Goal: Book appointment/travel/reservation

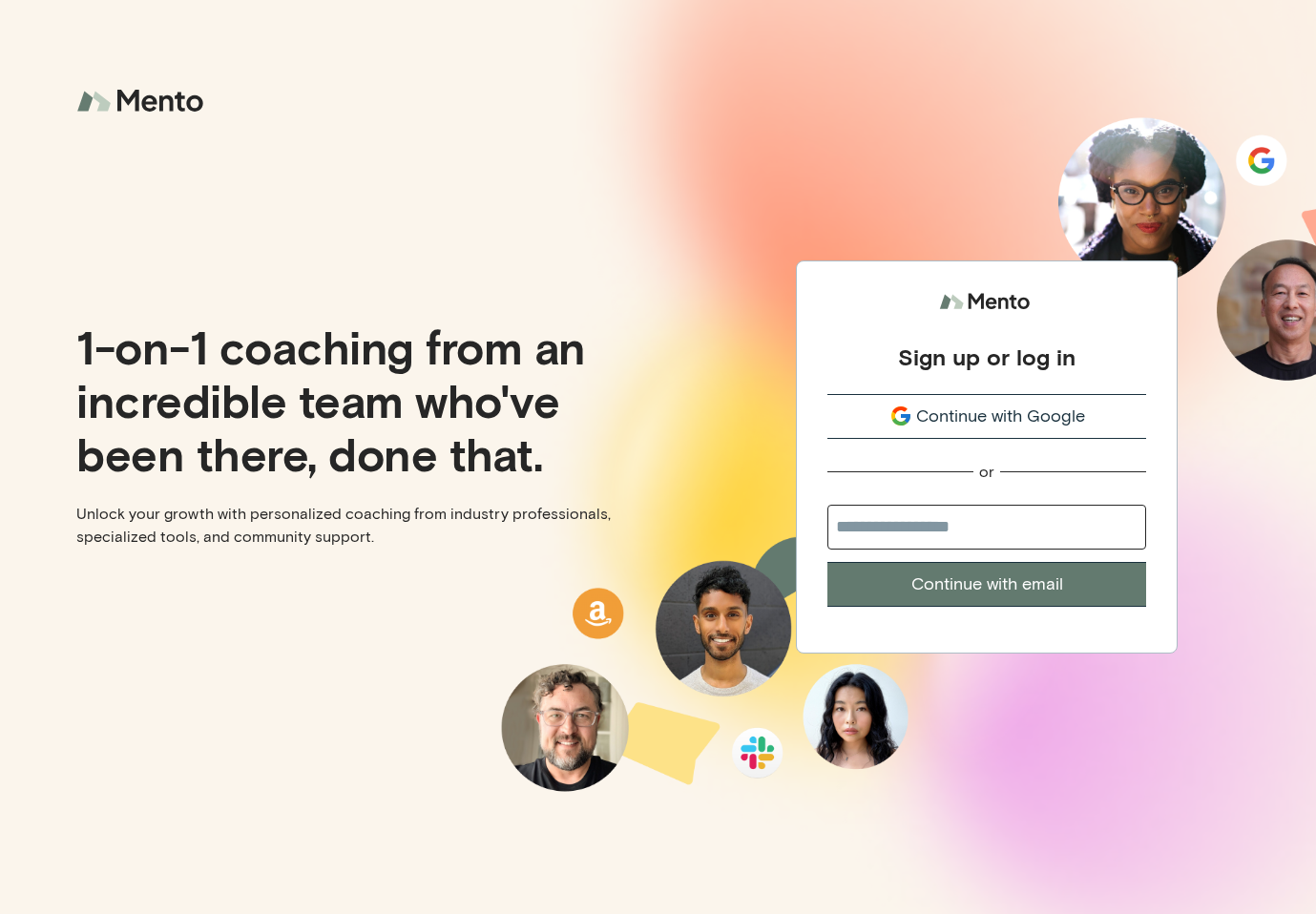
click at [939, 408] on span "Continue with Google" at bounding box center [1001, 416] width 169 height 26
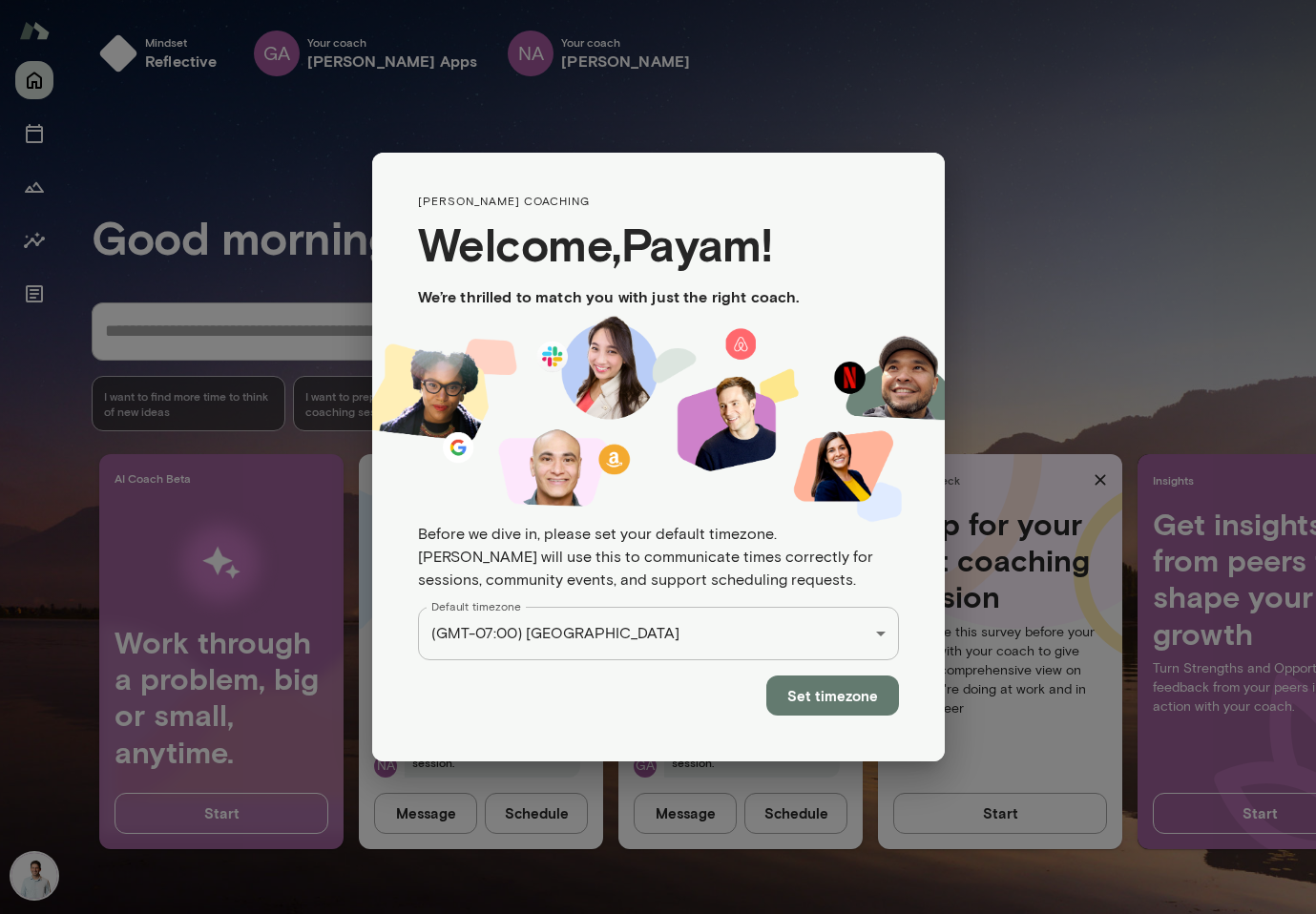
click at [829, 0] on div "Mindset reflective GA Your coach [PERSON_NAME] Apps NA Your coach [PERSON_NAME]…" at bounding box center [658, 0] width 1316 height 0
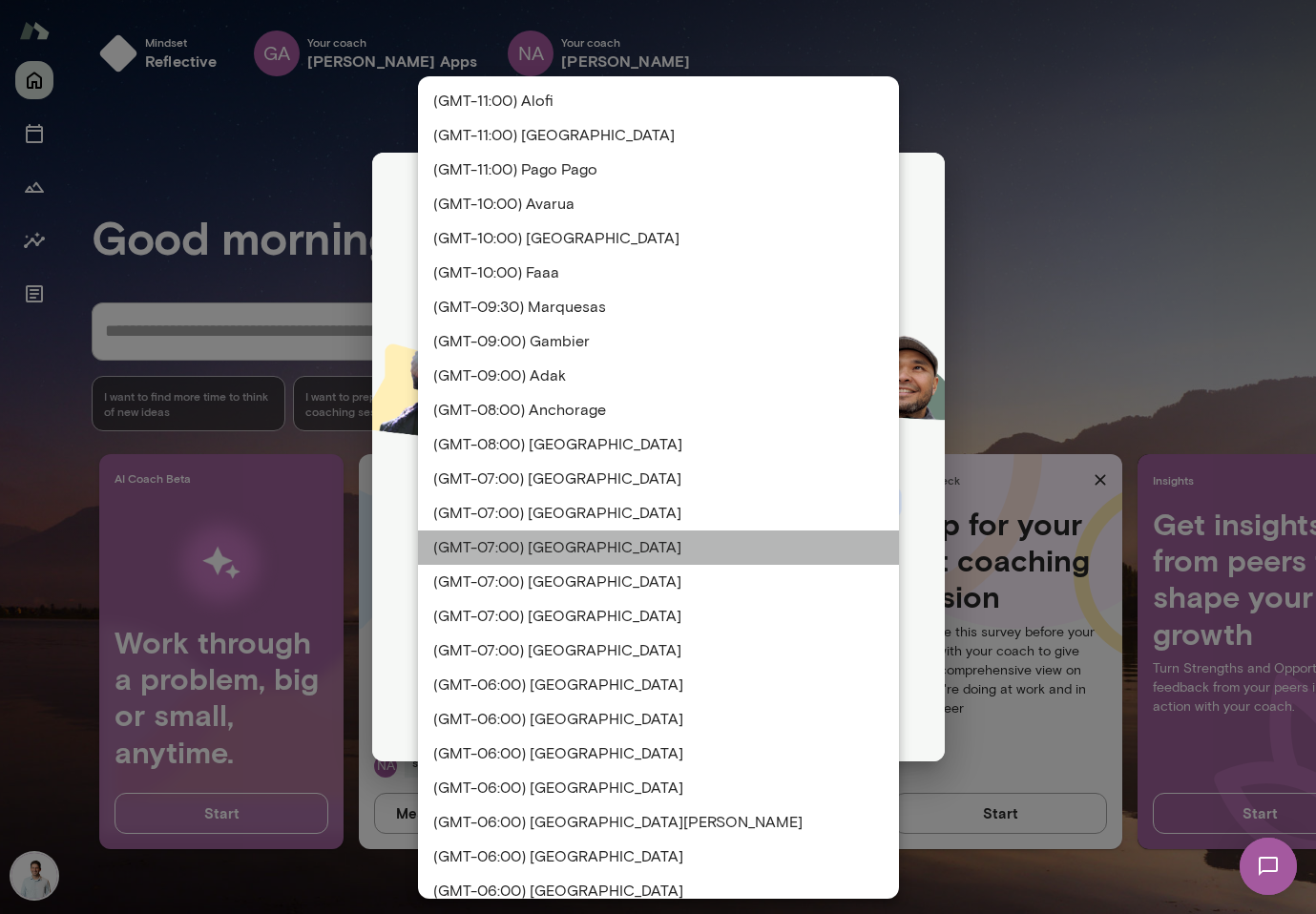
click at [829, 538] on li "(GMT-07:00) [GEOGRAPHIC_DATA]" at bounding box center [658, 547] width 481 height 35
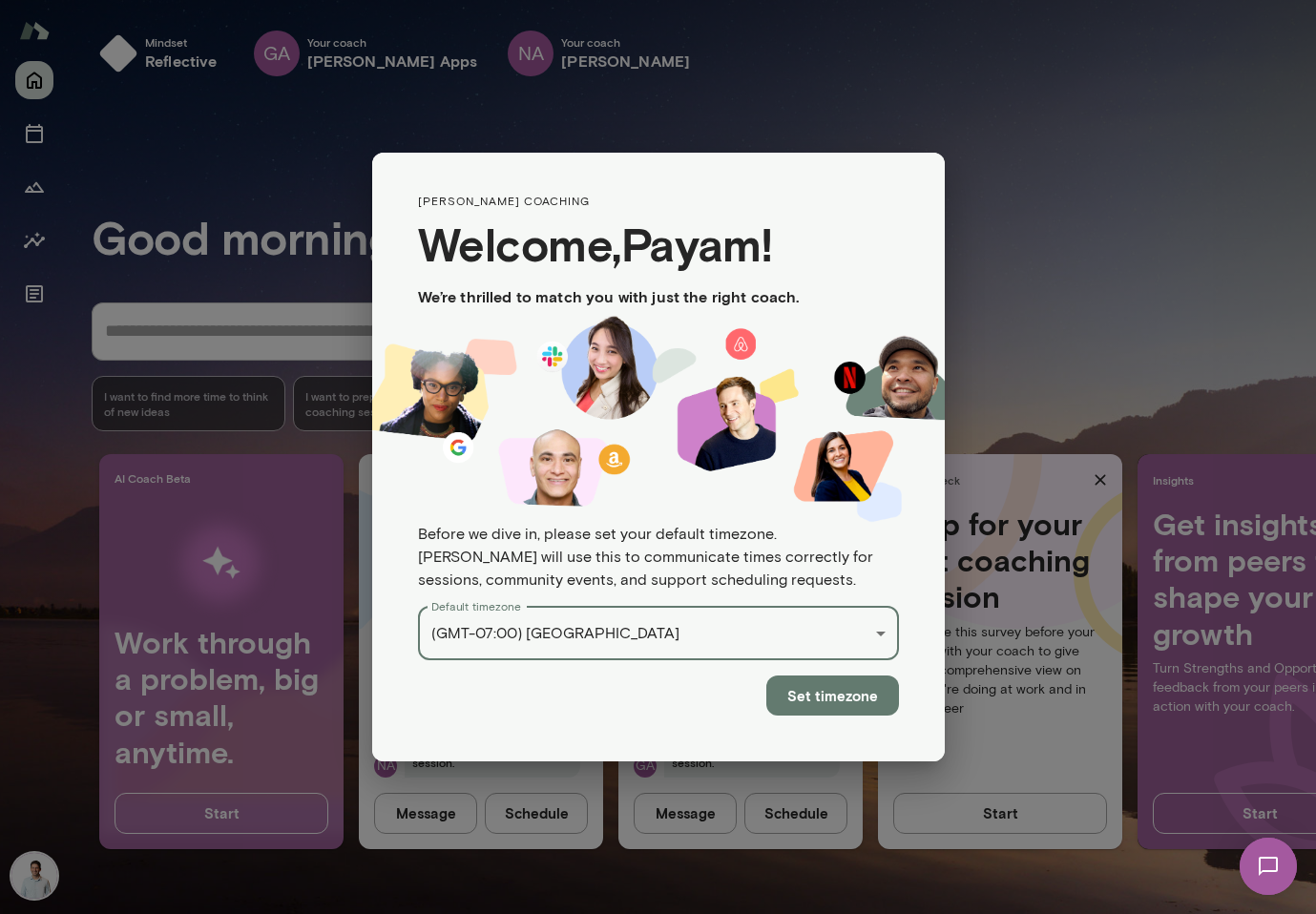
click at [841, 675] on button "Set timezone" at bounding box center [833, 695] width 133 height 40
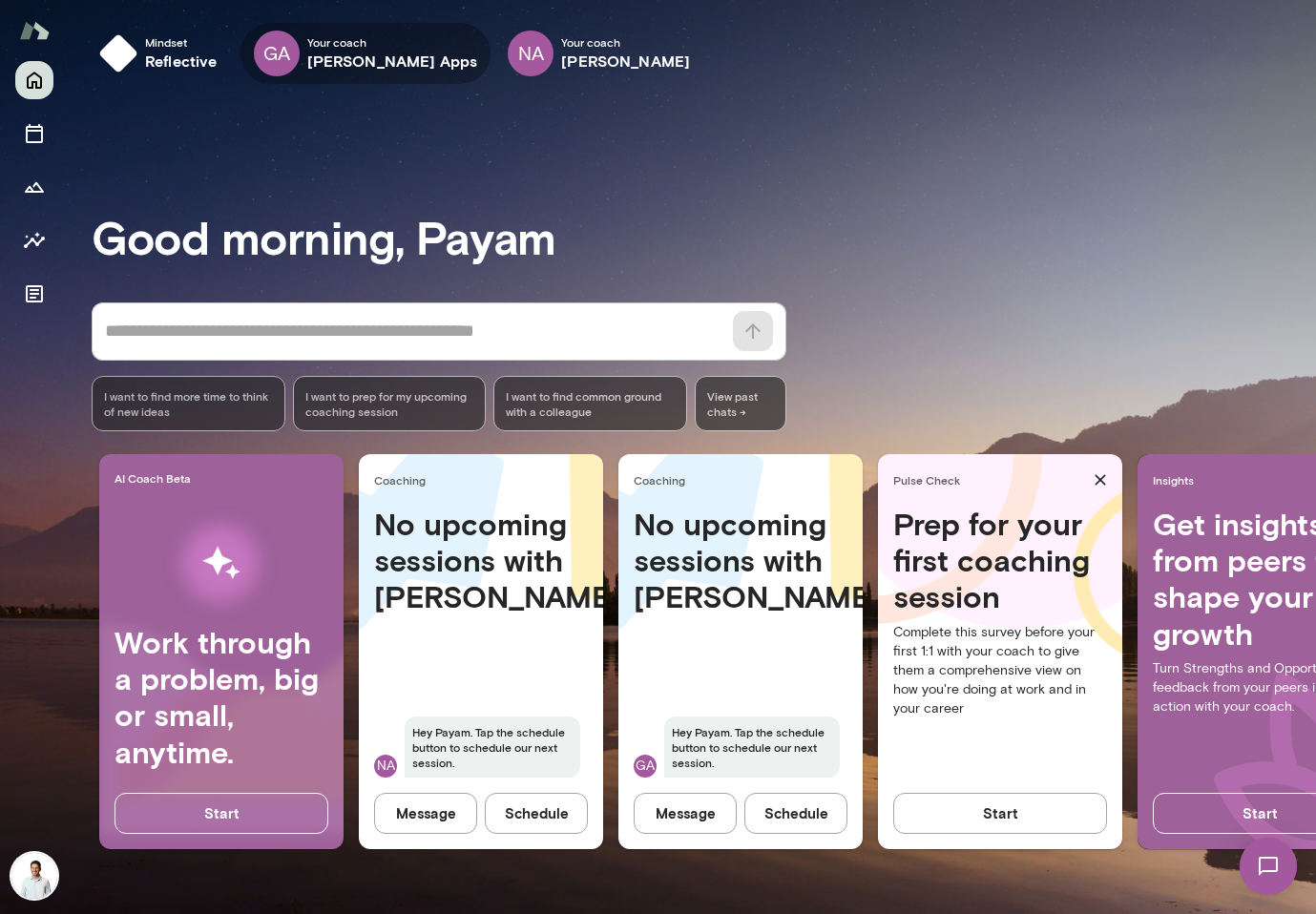
click at [373, 60] on h6 "[PERSON_NAME] Apps" at bounding box center [393, 61] width 171 height 23
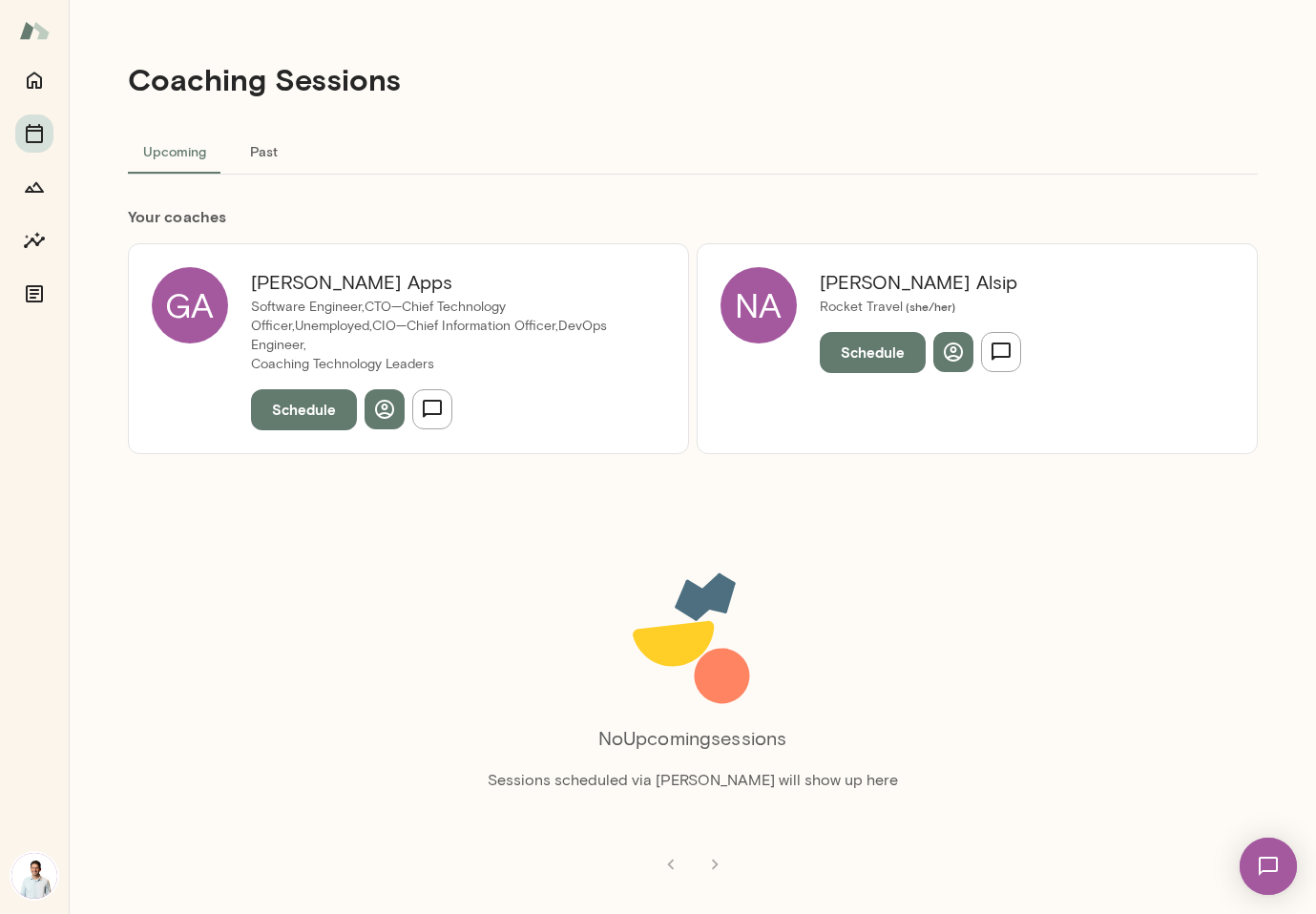
click at [889, 354] on button "Schedule" at bounding box center [872, 352] width 106 height 40
